Goal: Find specific page/section: Find specific page/section

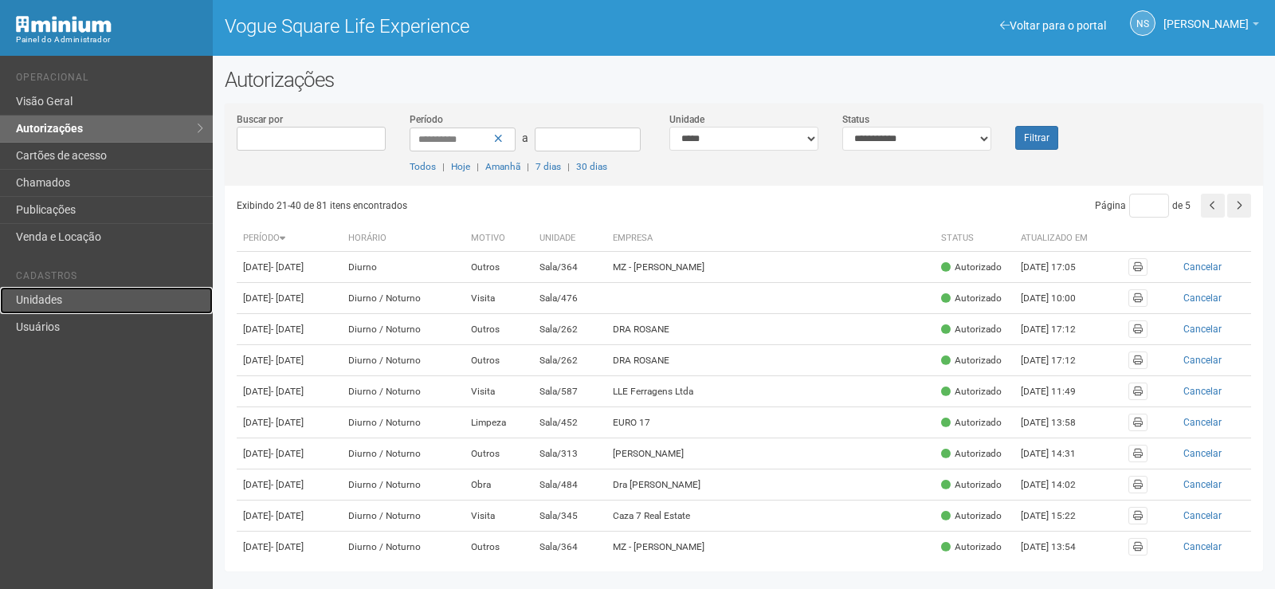
click at [75, 295] on link "Unidades" at bounding box center [106, 300] width 213 height 27
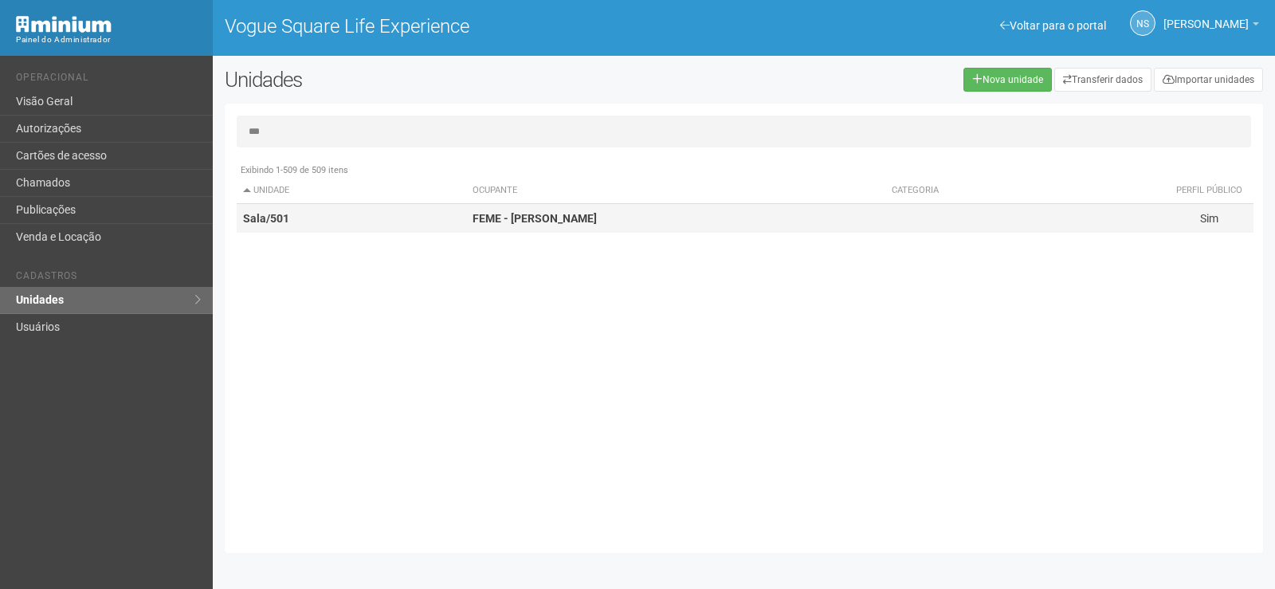
type input "***"
click at [332, 205] on td "Sala/501" at bounding box center [351, 218] width 229 height 29
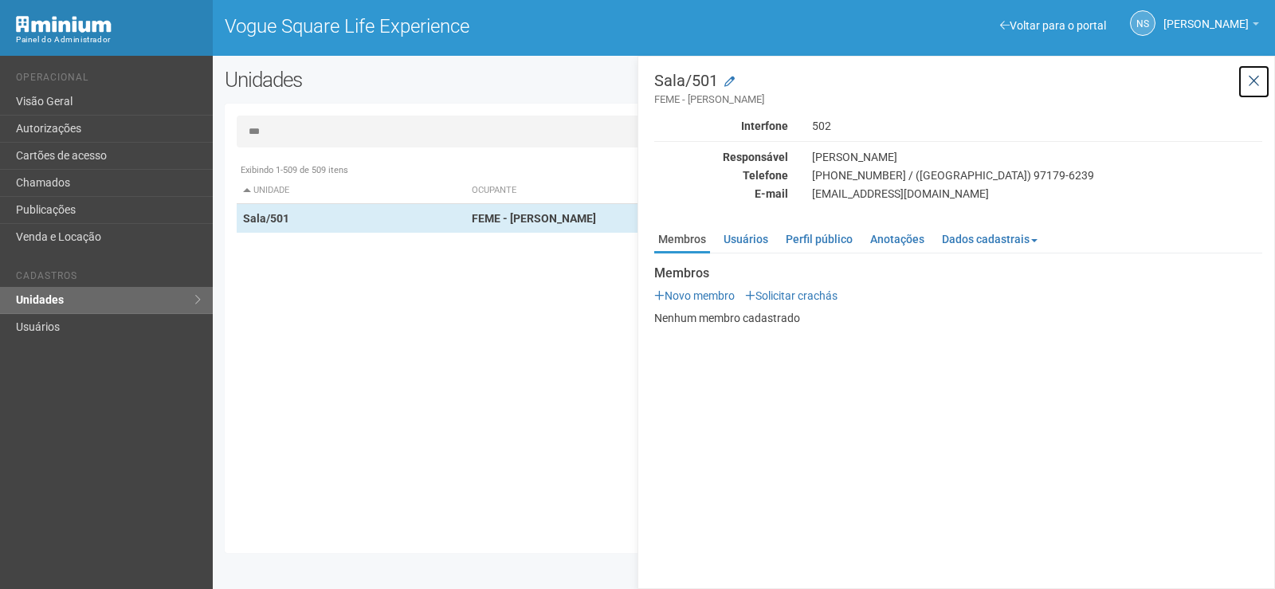
click at [1253, 71] on button at bounding box center [1254, 82] width 33 height 34
